Goal: Check status

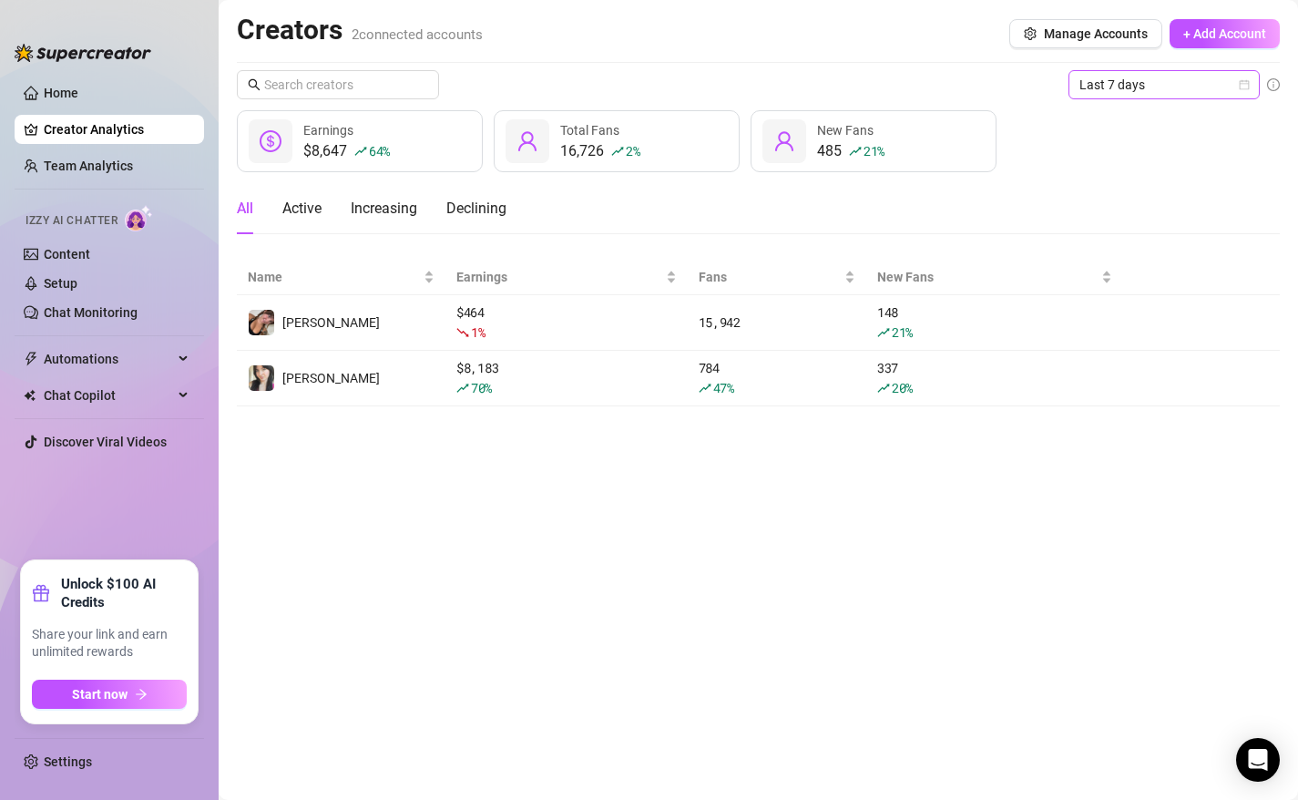
click at [1245, 87] on icon "calendar" at bounding box center [1244, 84] width 11 height 11
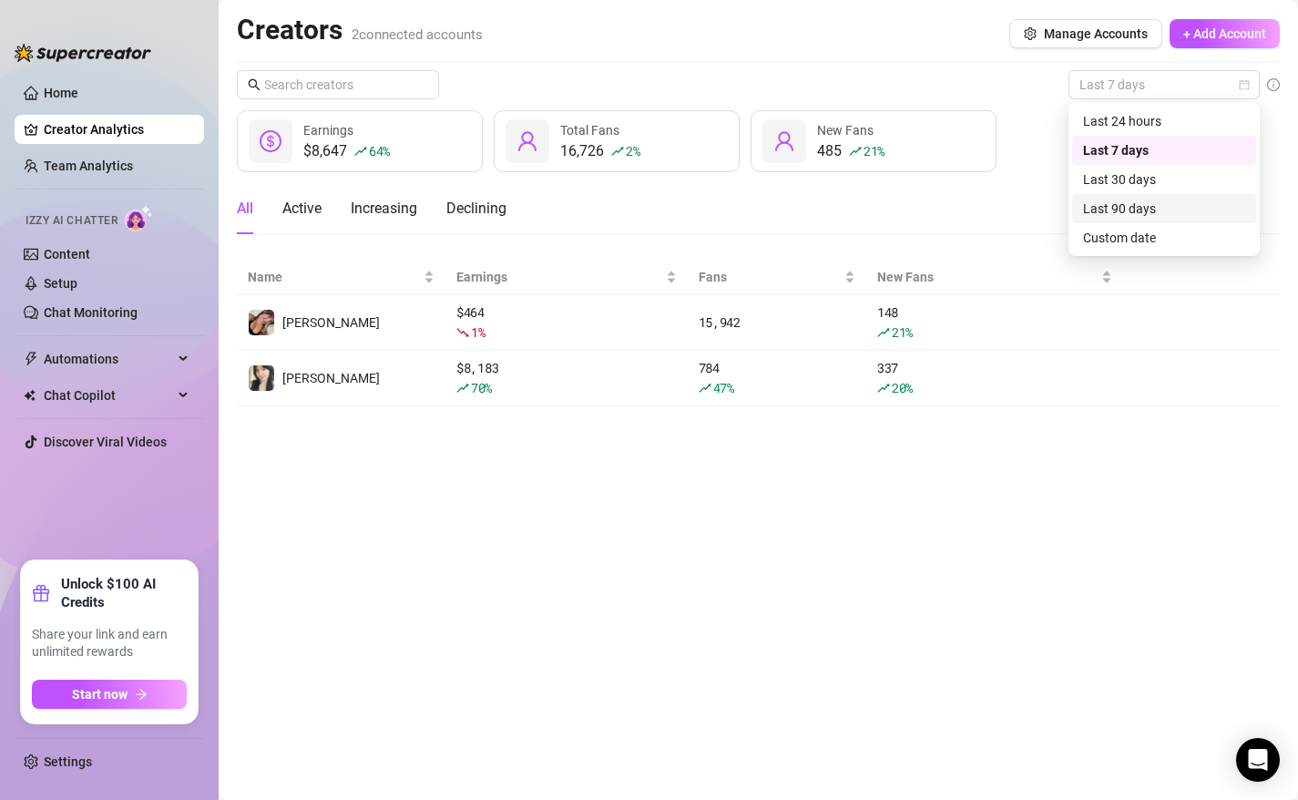
click at [1141, 213] on div "Last 90 days" at bounding box center [1164, 209] width 162 height 20
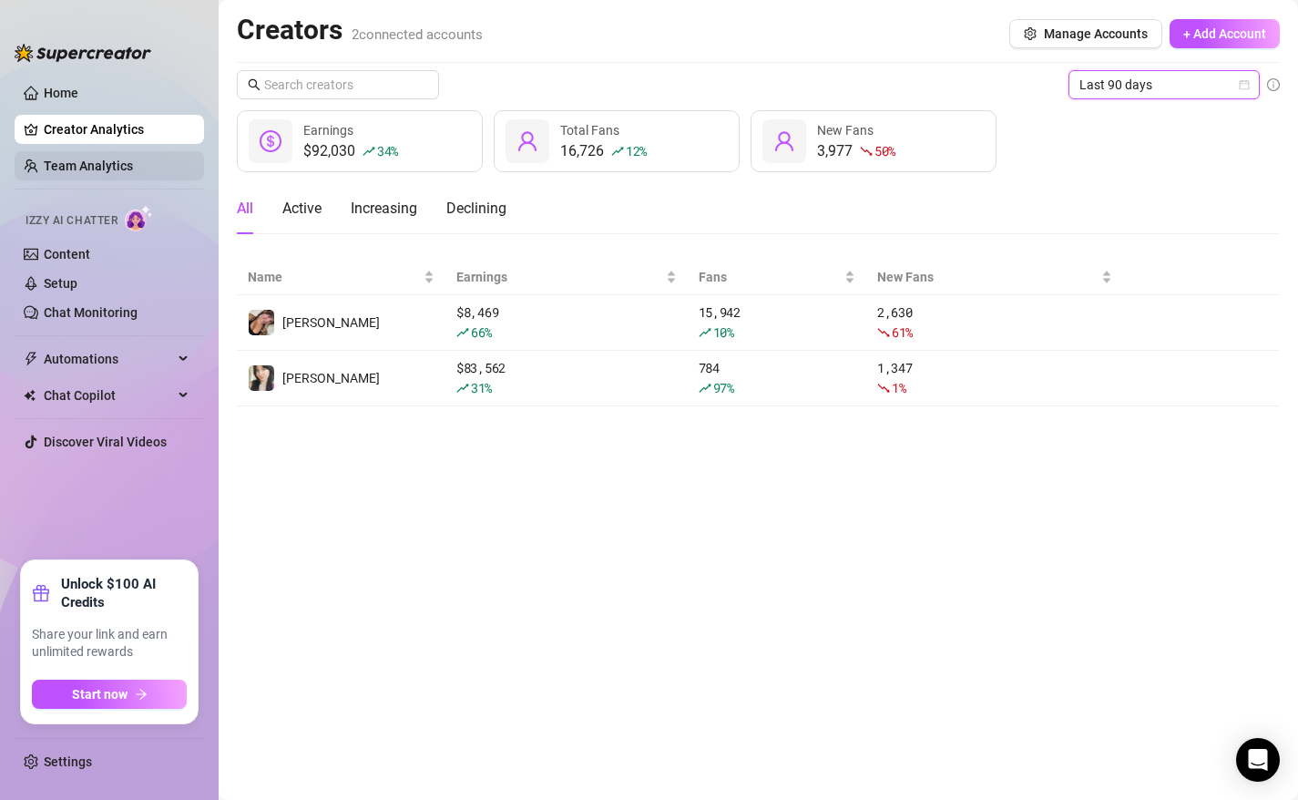
click at [99, 160] on link "Team Analytics" at bounding box center [88, 165] width 89 height 15
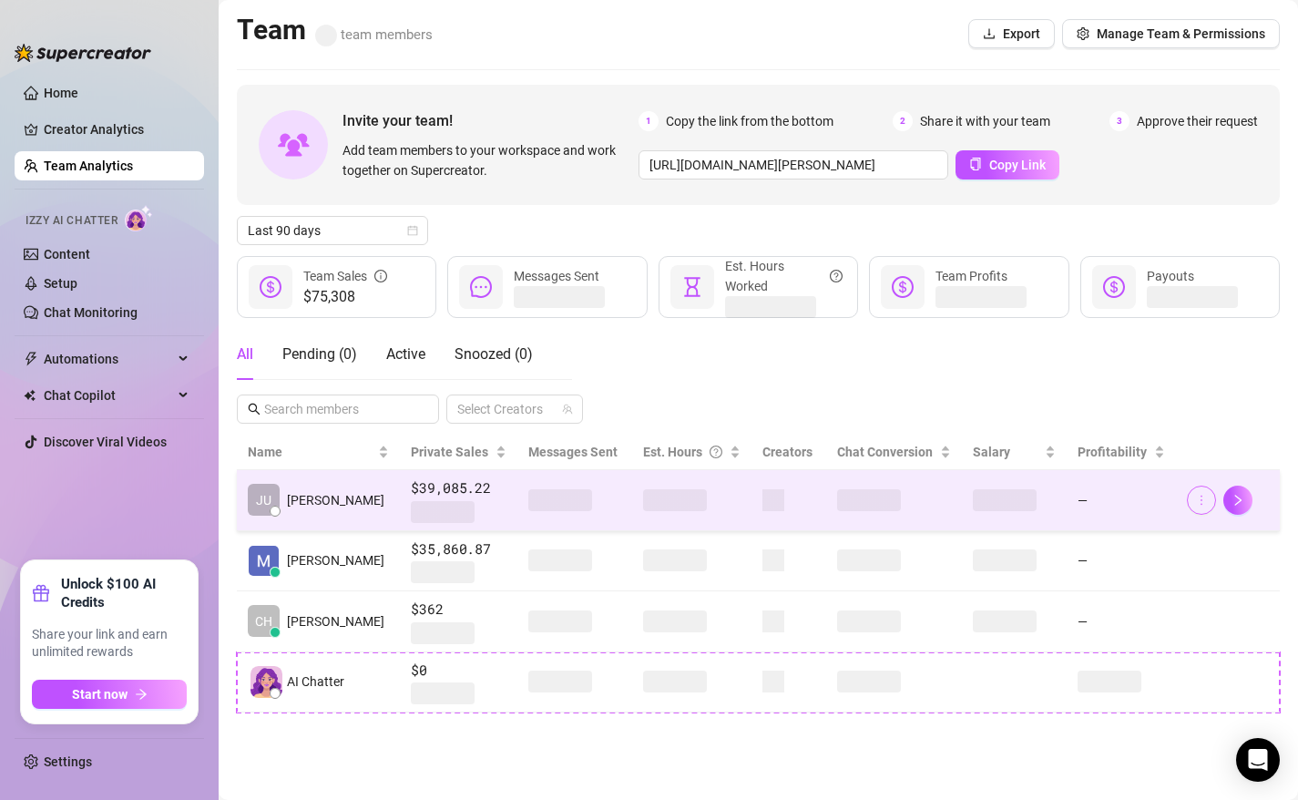
click at [1197, 501] on icon "more" at bounding box center [1201, 500] width 13 height 13
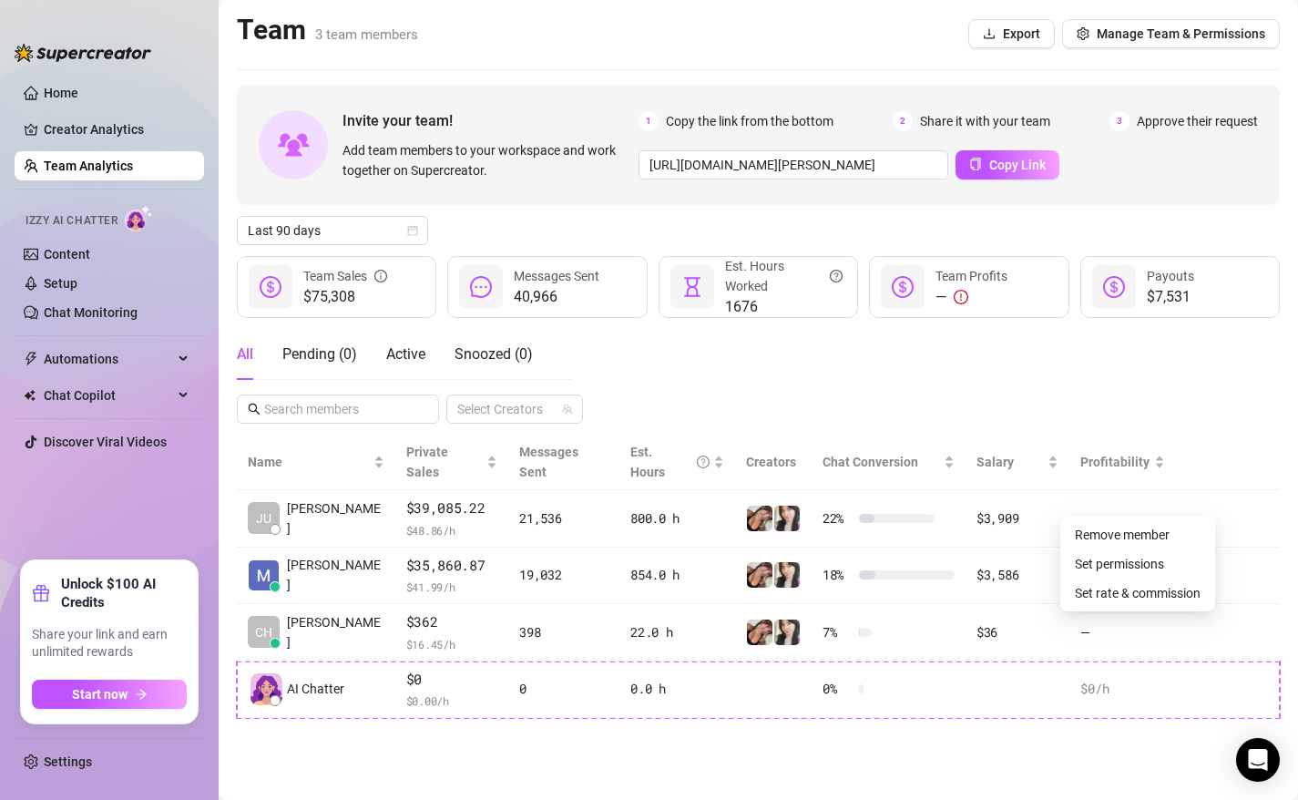
click at [1219, 409] on div "All Pending ( 0 ) Active Snoozed ( 0 ) Select Creators" at bounding box center [758, 376] width 1043 height 95
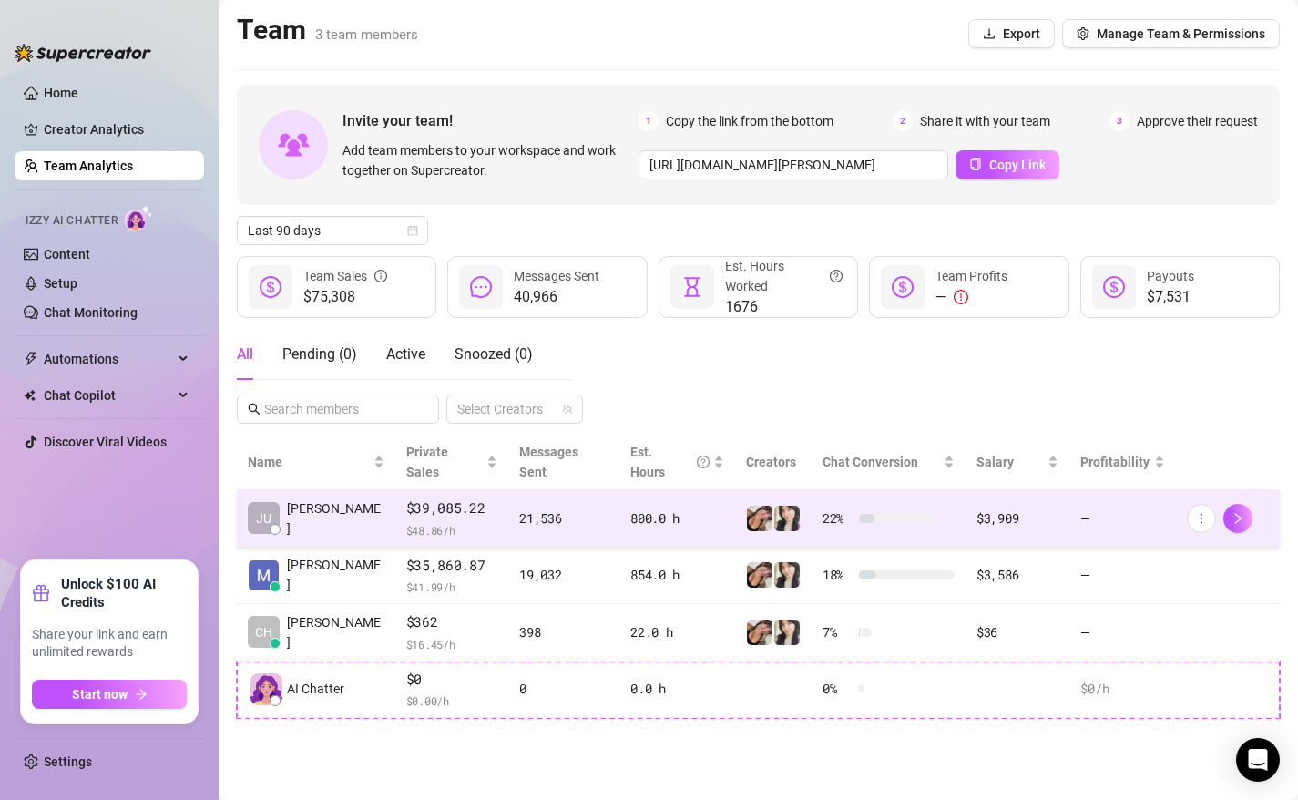
click at [1058, 494] on td "$3,909" at bounding box center [1018, 518] width 105 height 57
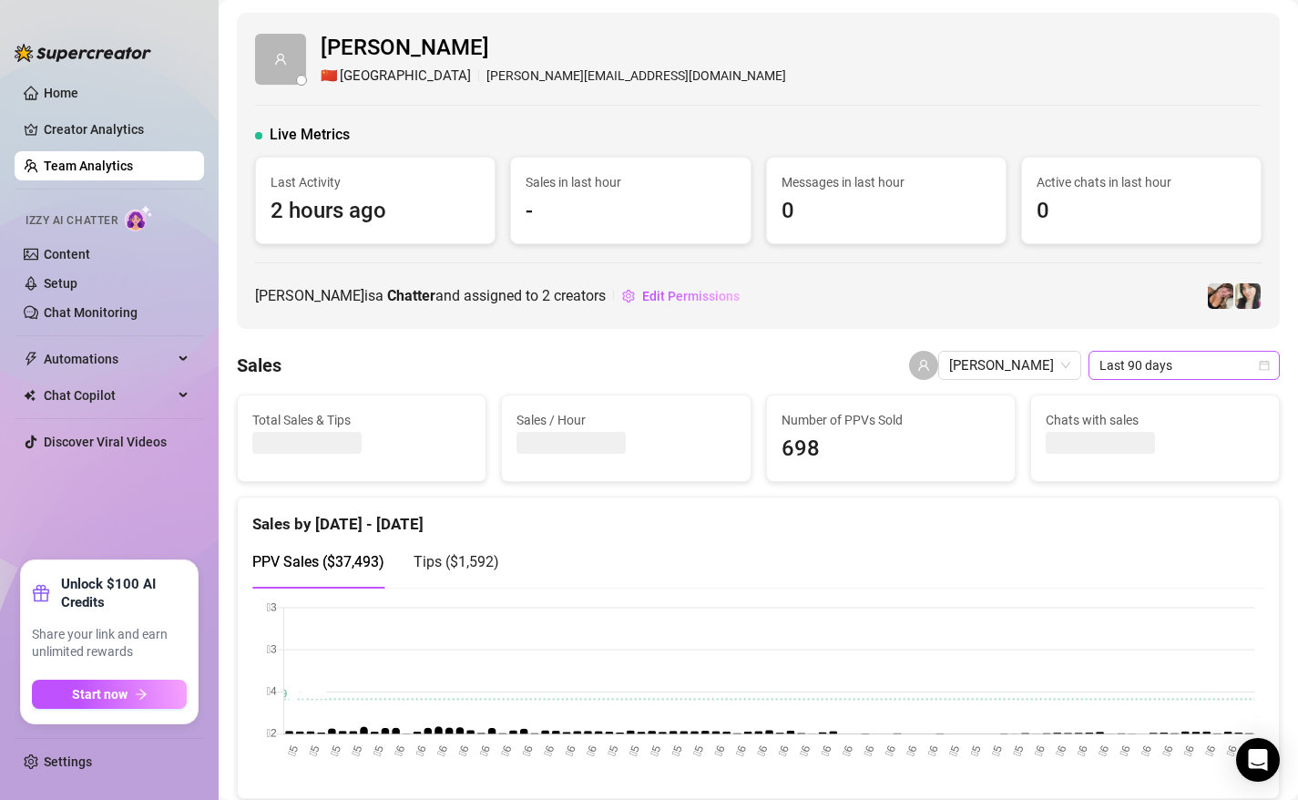
click at [1263, 370] on icon "calendar" at bounding box center [1265, 366] width 10 height 10
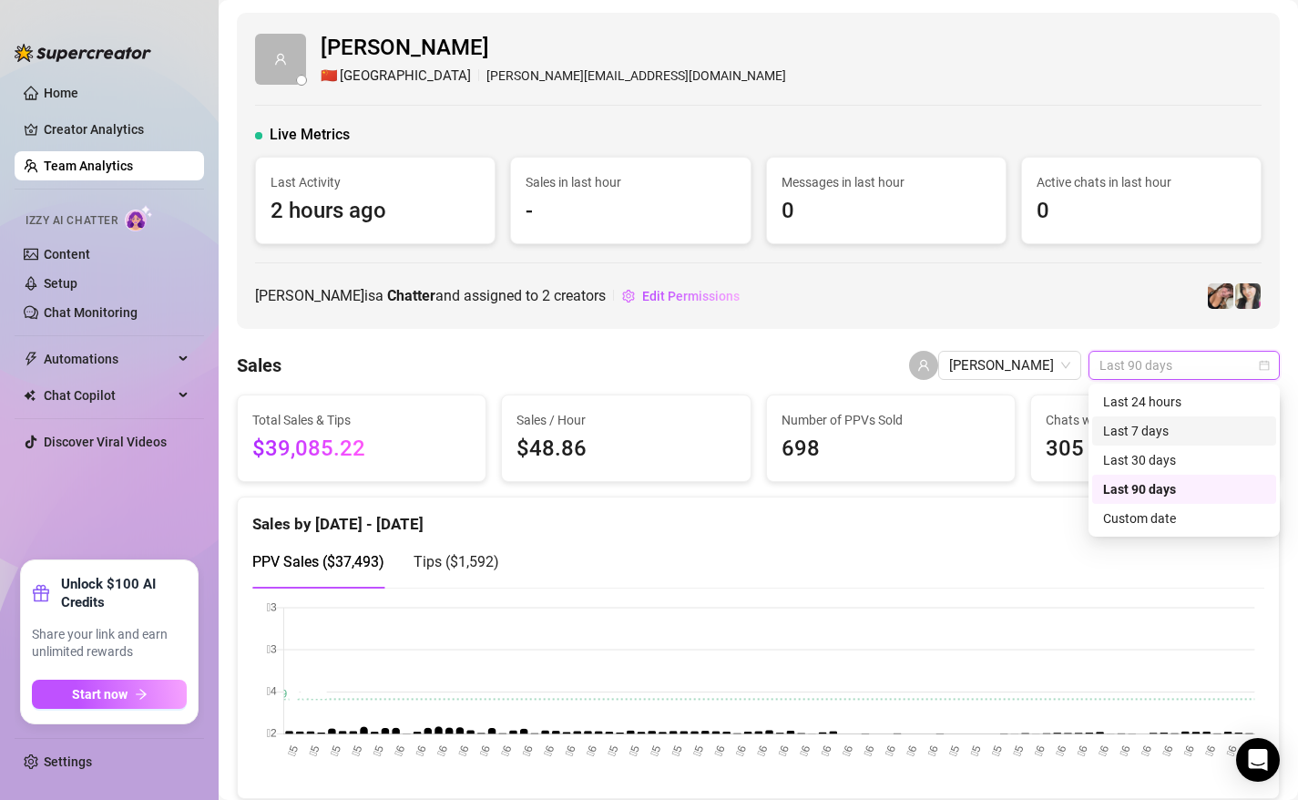
click at [1159, 432] on div "Last 7 days" at bounding box center [1184, 431] width 162 height 20
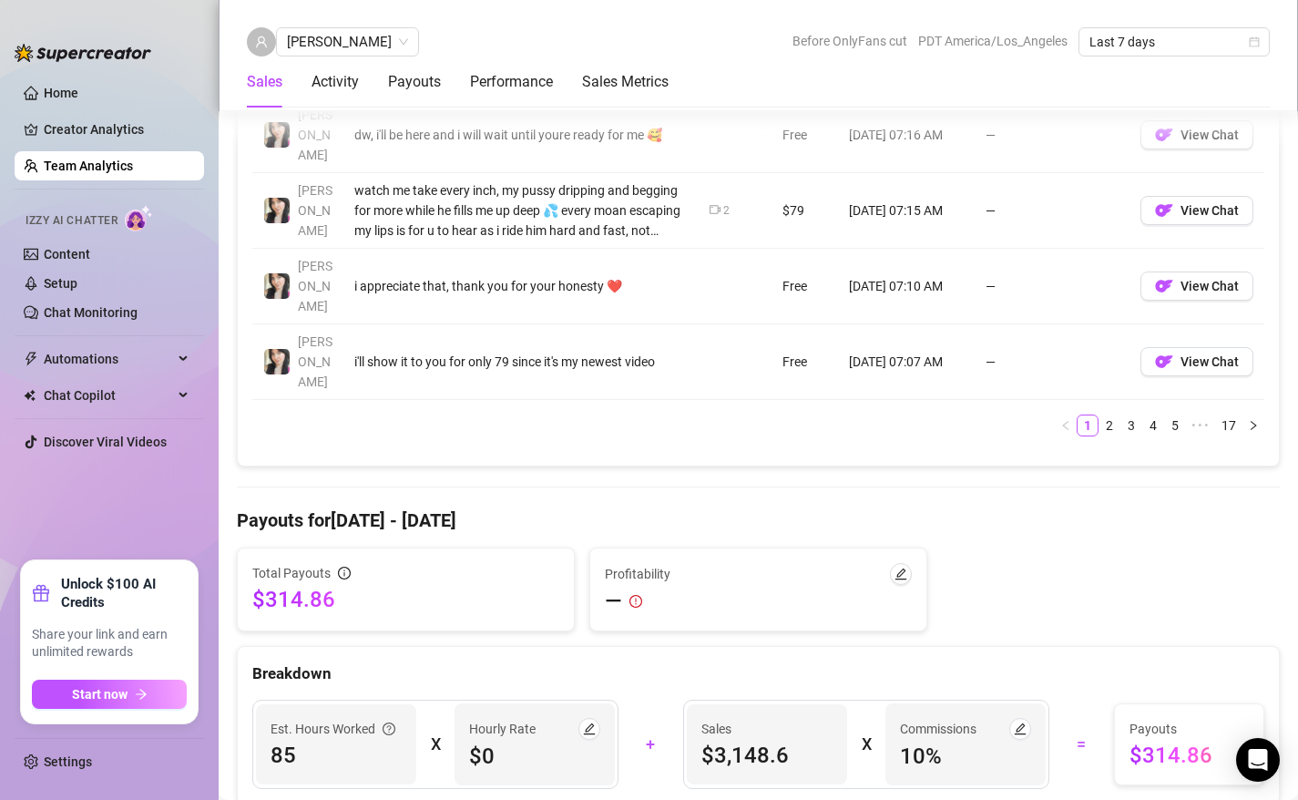
scroll to position [1855, 0]
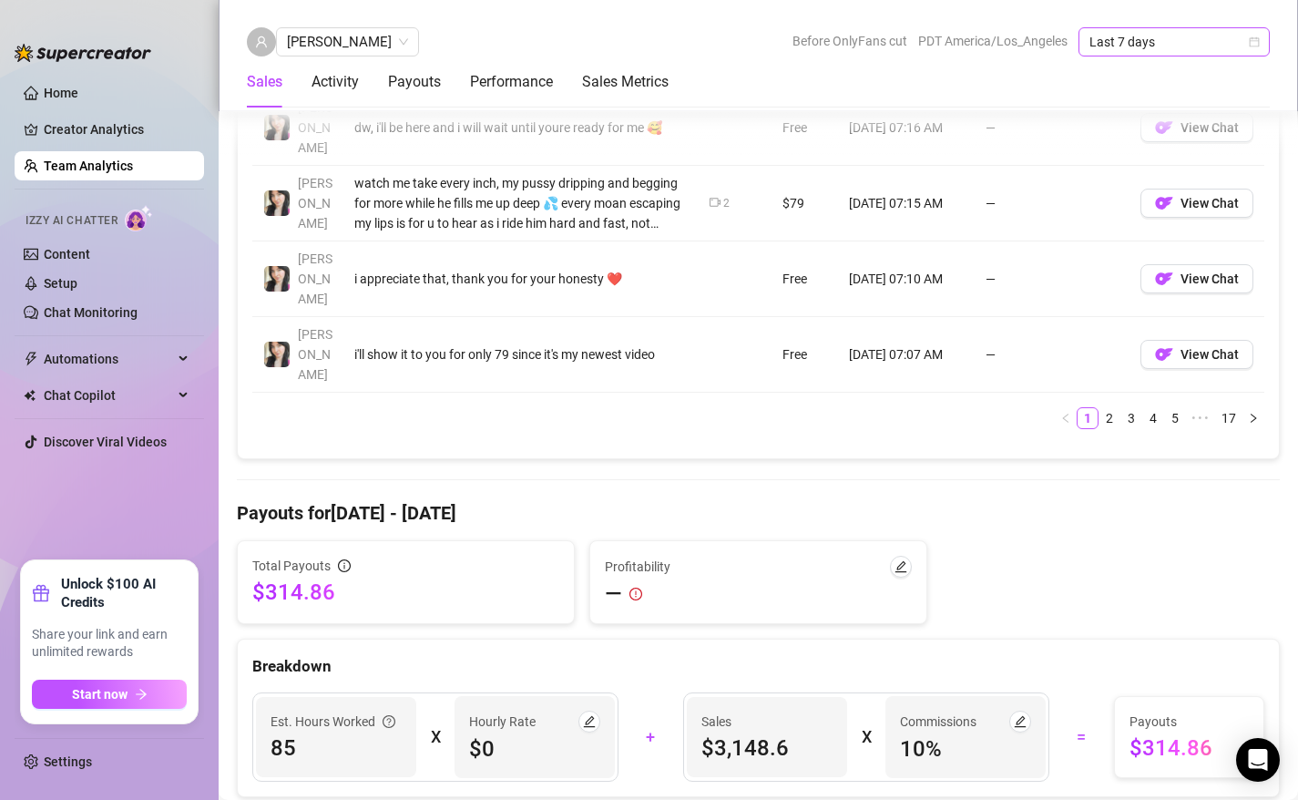
click at [1249, 49] on span "Last 7 days" at bounding box center [1173, 41] width 169 height 27
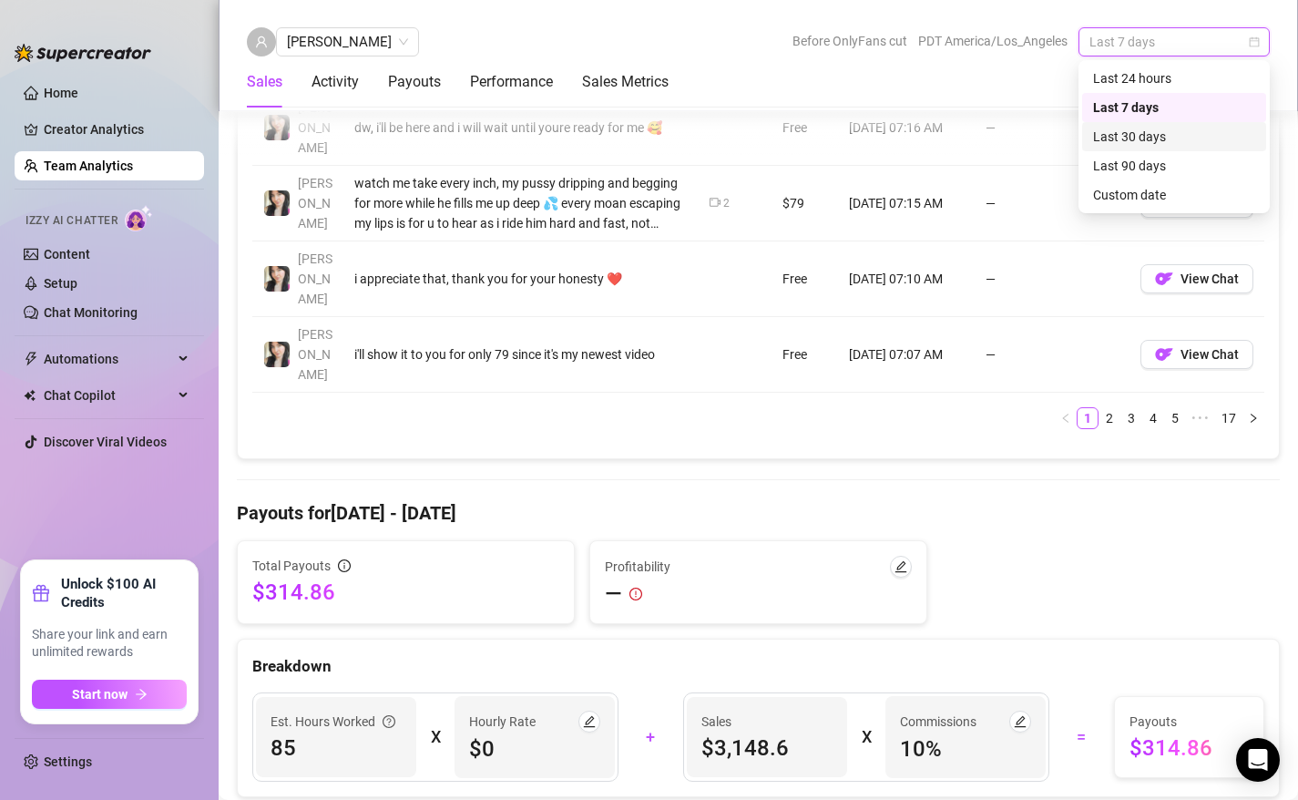
click at [1148, 134] on div "Last 30 days" at bounding box center [1174, 137] width 162 height 20
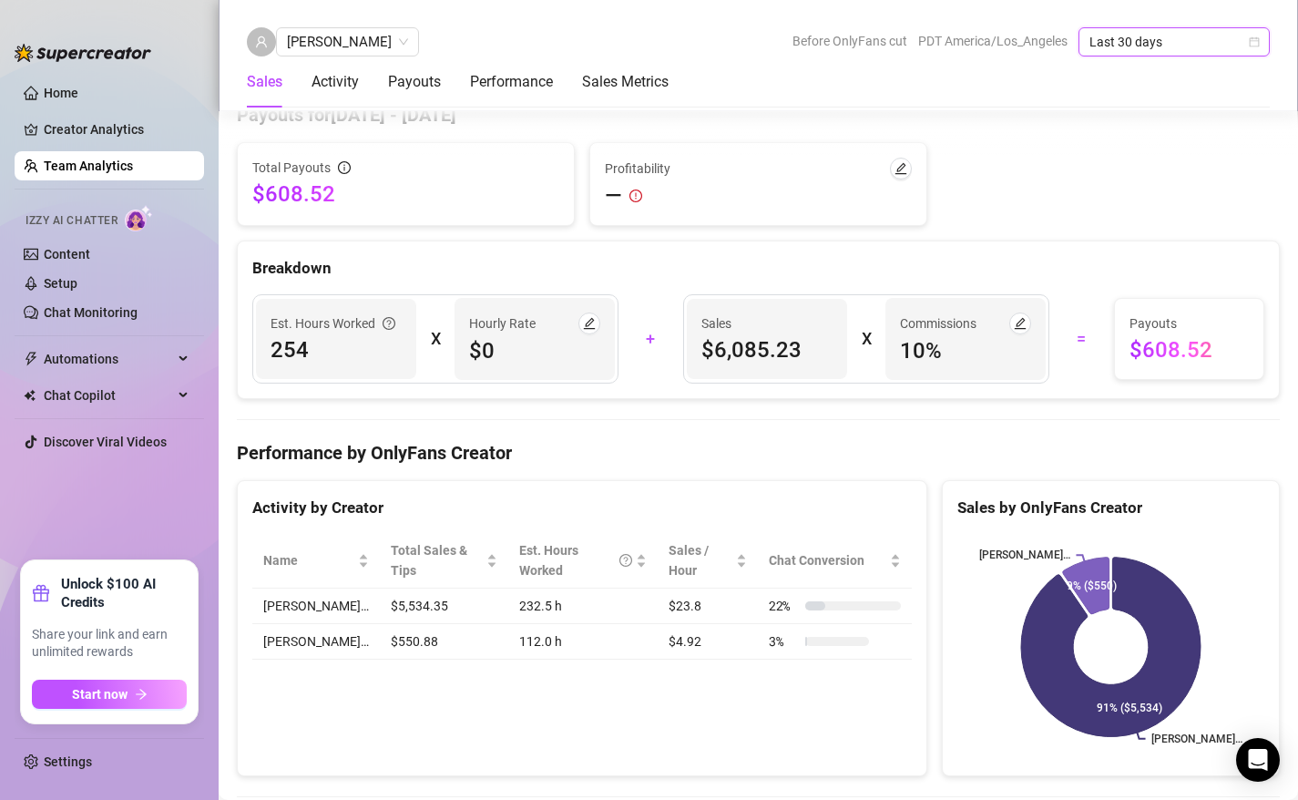
scroll to position [2142, 0]
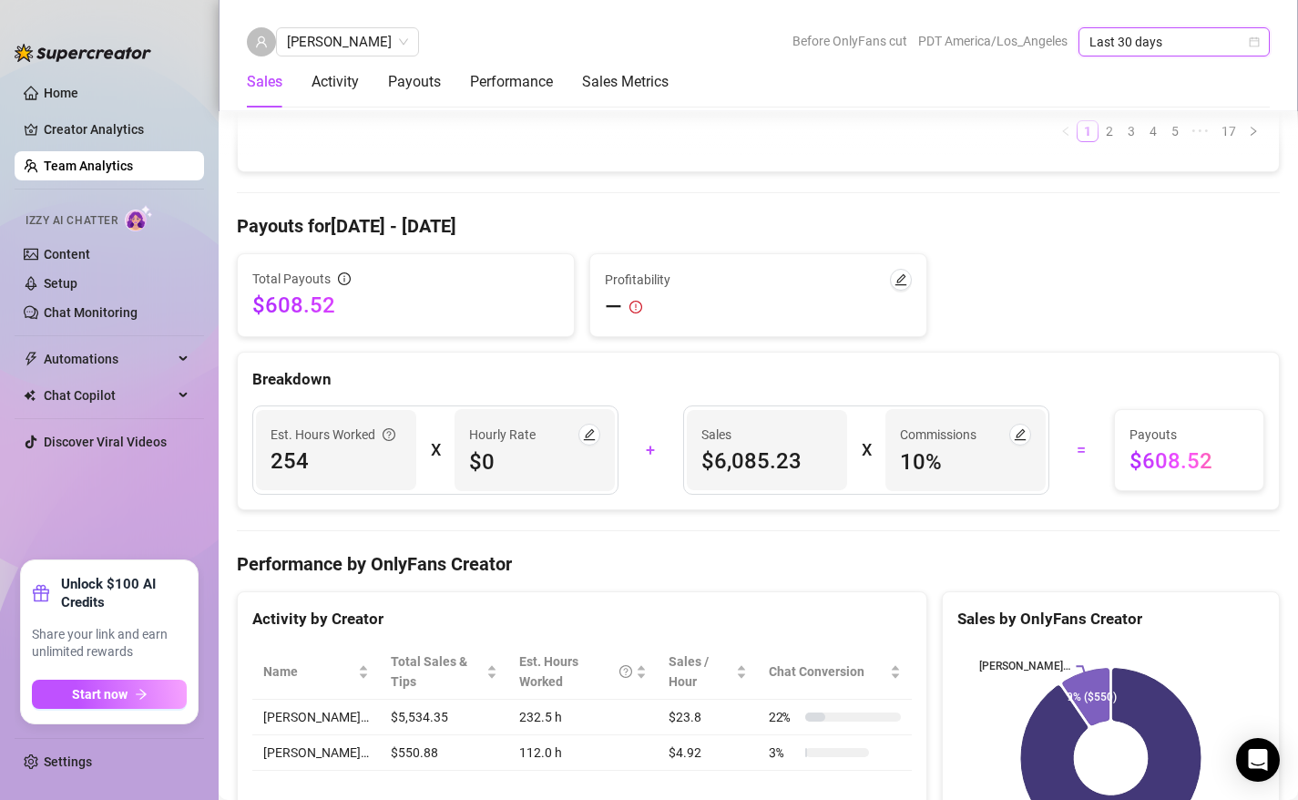
click at [1248, 39] on span "Last 30 days" at bounding box center [1173, 41] width 169 height 27
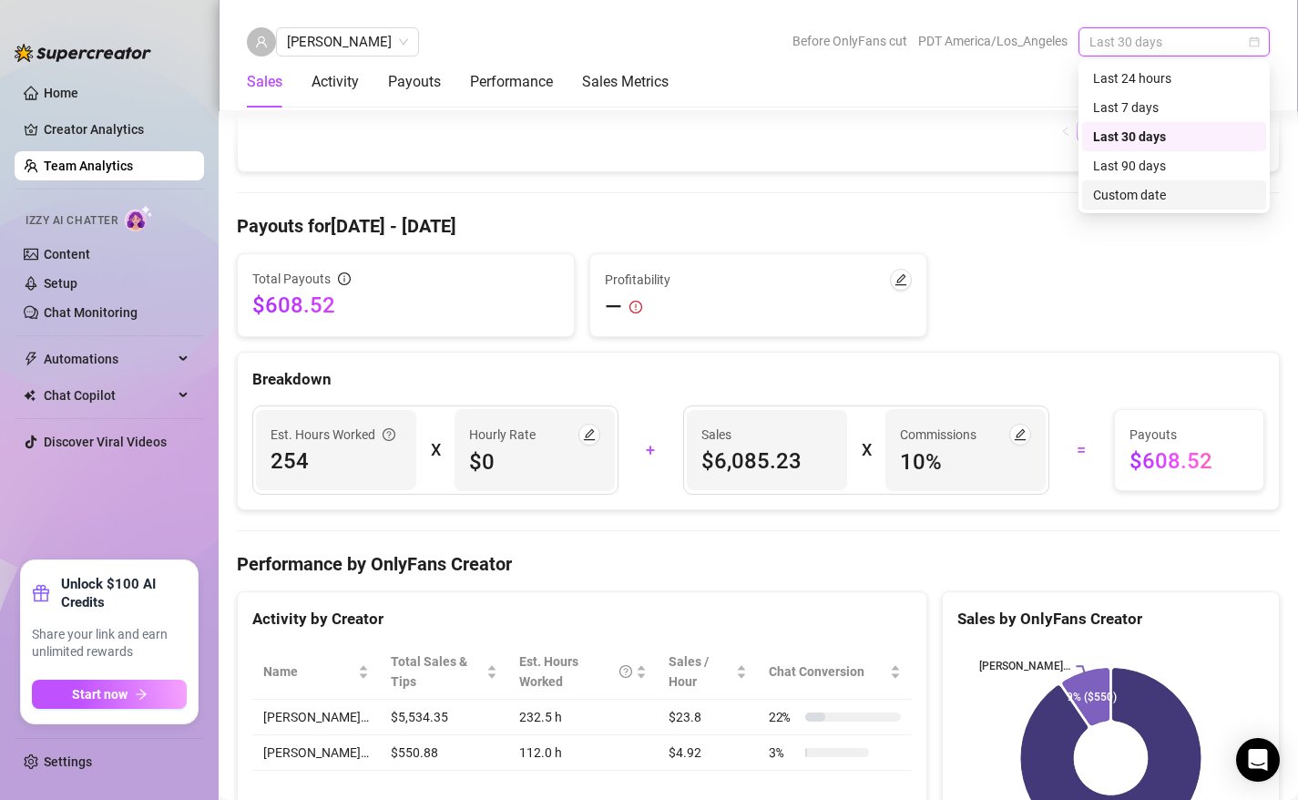
click at [1120, 202] on div "Custom date" at bounding box center [1174, 195] width 162 height 20
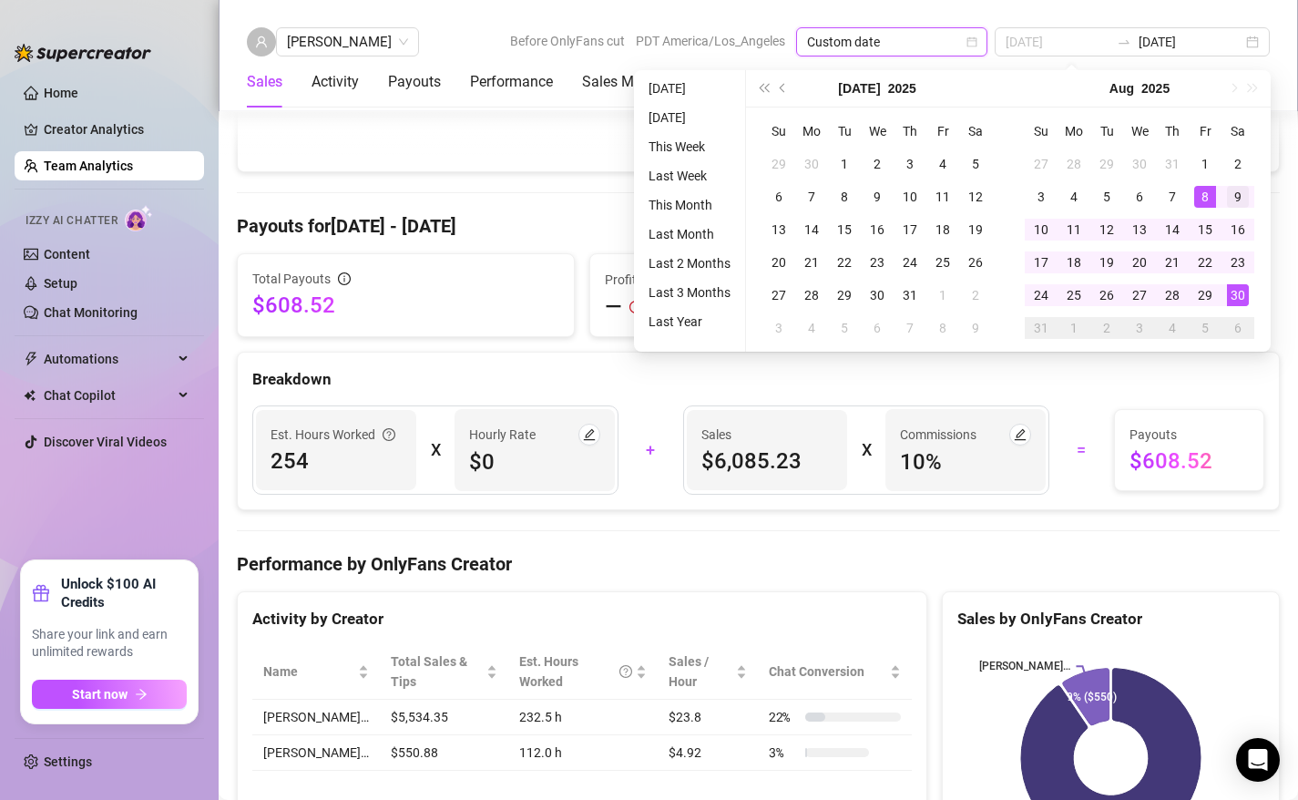
type input "[DATE]"
click at [1230, 194] on div "9" at bounding box center [1238, 197] width 22 height 22
type input "[DATE]"
click at [1240, 293] on div "30" at bounding box center [1238, 295] width 22 height 22
type input "[DATE]"
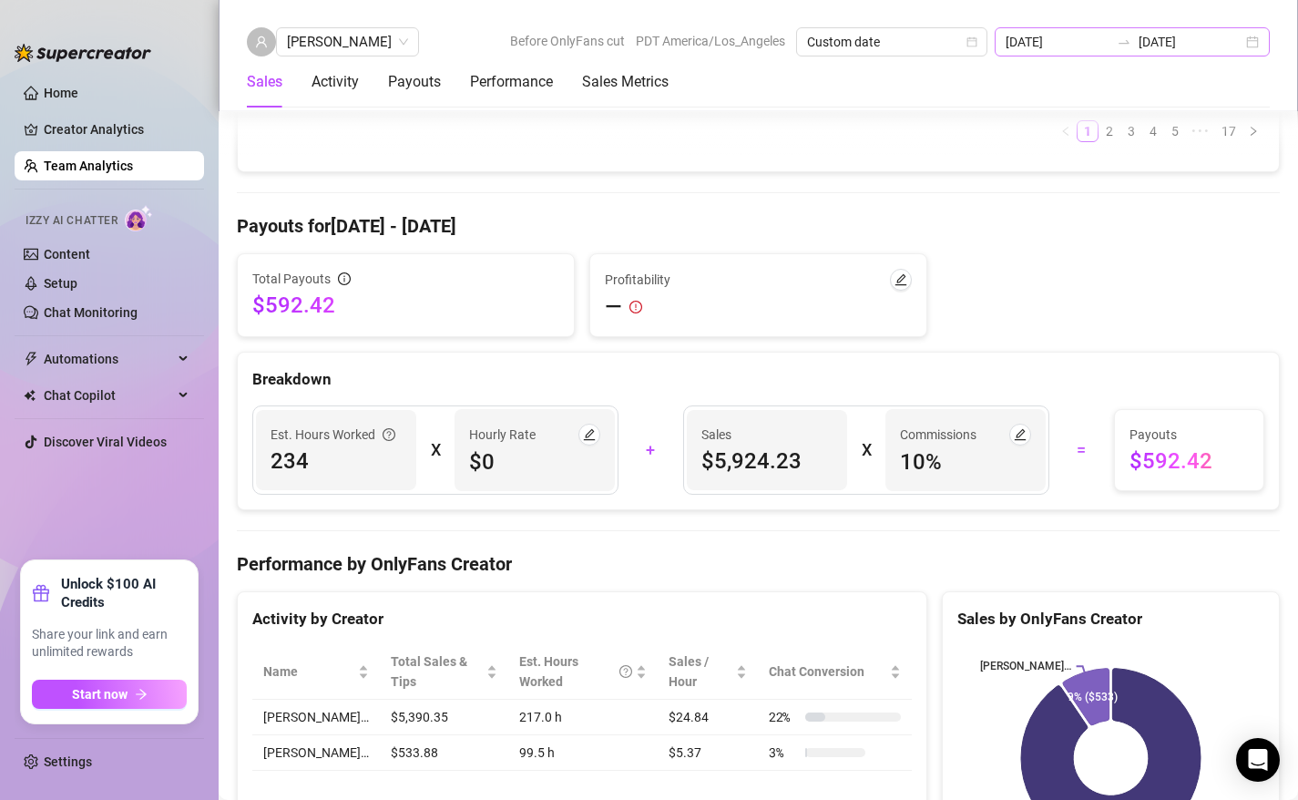
click at [1255, 38] on div "[DATE] [DATE]" at bounding box center [1132, 41] width 275 height 29
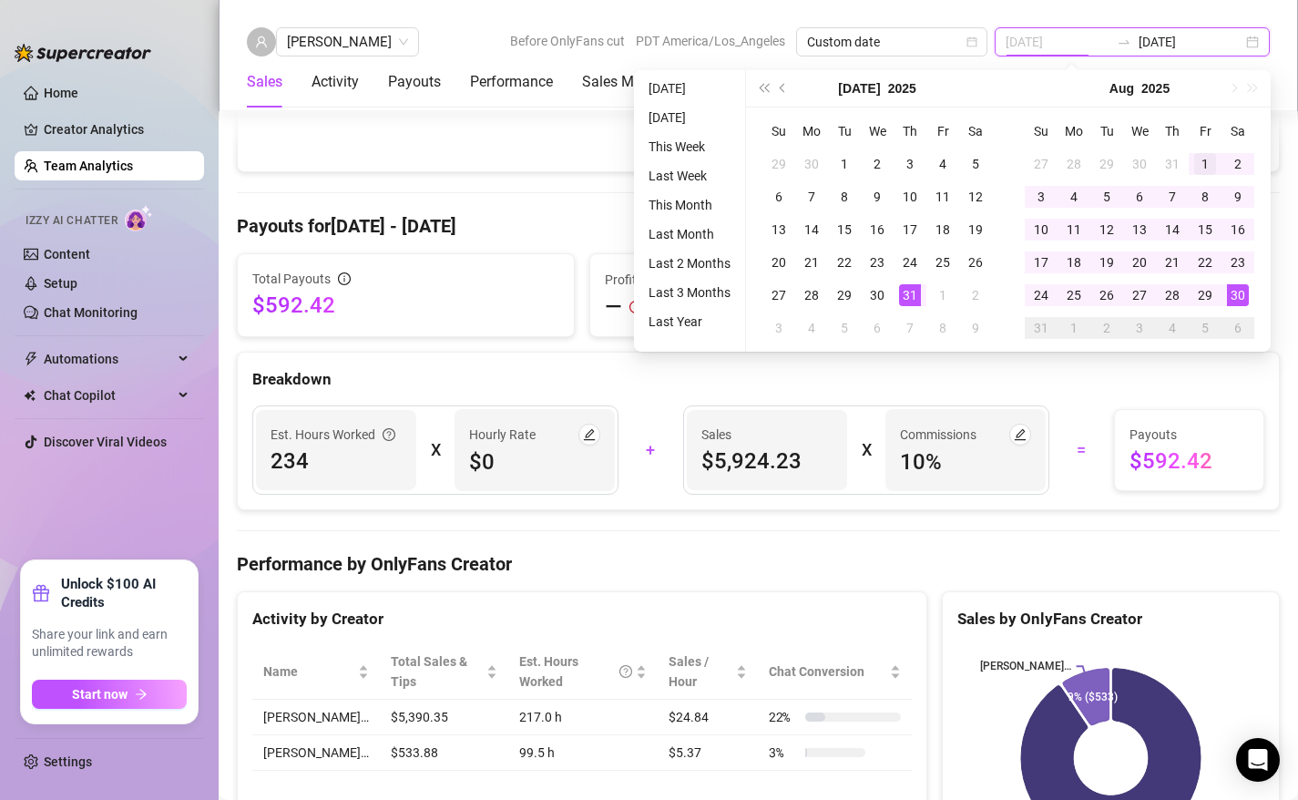
type input "[DATE]"
click at [1199, 166] on div "1" at bounding box center [1205, 164] width 22 height 22
type input "[DATE]"
click at [1235, 298] on div "30" at bounding box center [1238, 295] width 22 height 22
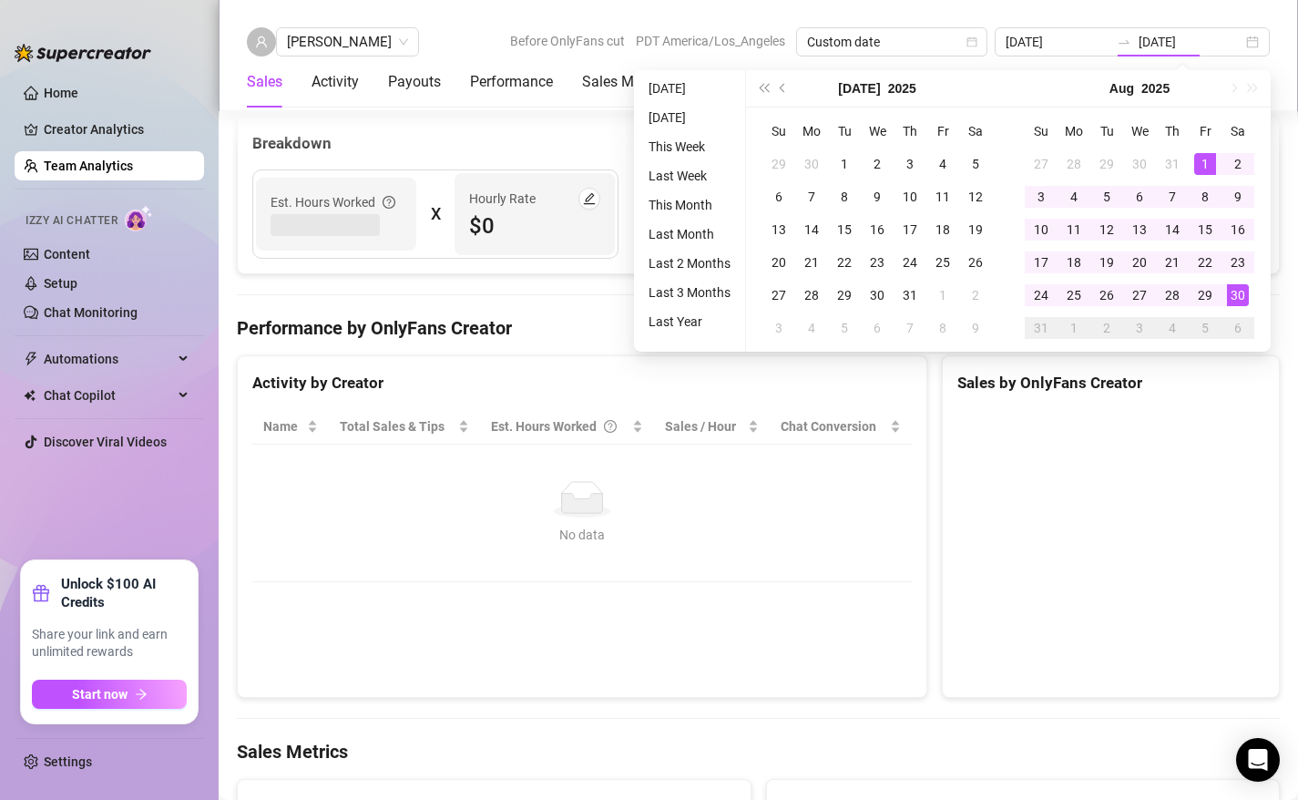
type input "[DATE]"
